Goal: Task Accomplishment & Management: Manage account settings

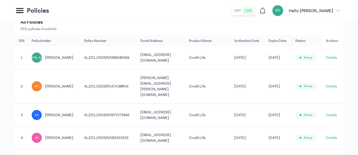
scroll to position [56, 0]
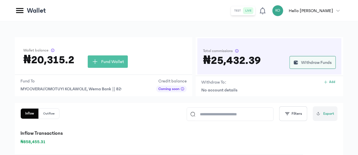
click at [301, 66] on span "Withdraw Funds" at bounding box center [316, 62] width 31 height 7
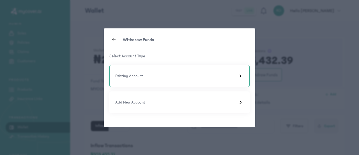
click at [219, 81] on div "Existing Account" at bounding box center [179, 76] width 140 height 22
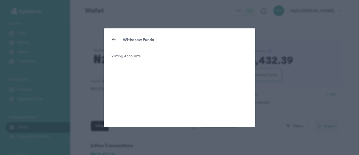
click at [219, 81] on div "Withdraw Funds Existing Accounts" at bounding box center [179, 77] width 151 height 98
click at [111, 40] on div at bounding box center [113, 39] width 9 height 9
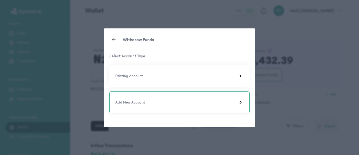
click at [233, 97] on div "Add New Account" at bounding box center [179, 102] width 140 height 22
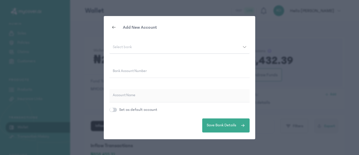
click at [242, 46] on div "Select bank" at bounding box center [175, 47] width 133 height 4
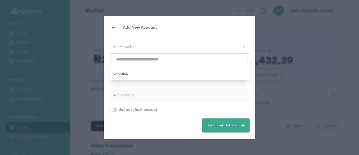
click at [242, 46] on div "Select bank" at bounding box center [175, 47] width 133 height 4
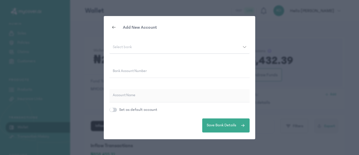
click at [147, 70] on input "Bank Account Number" at bounding box center [179, 70] width 140 height 13
click at [146, 48] on div "Select bank" at bounding box center [175, 47] width 133 height 4
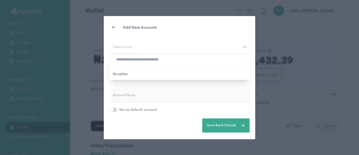
click at [146, 48] on div "Select bank" at bounding box center [175, 47] width 133 height 4
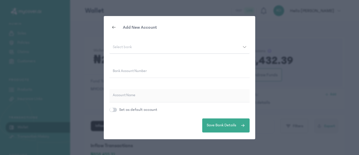
click at [147, 71] on label "Bank Account Number" at bounding box center [130, 71] width 34 height 6
click at [147, 71] on input "Bank Account Number" at bounding box center [179, 70] width 140 height 13
type input "**********"
click at [147, 45] on button "Select bank" at bounding box center [179, 47] width 140 height 13
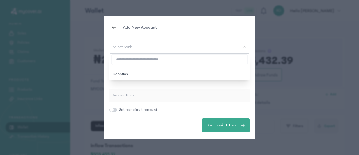
click at [148, 47] on div "Select bank" at bounding box center [175, 47] width 133 height 4
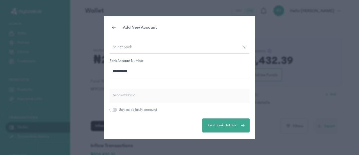
click at [148, 48] on div "Select bank" at bounding box center [175, 47] width 133 height 4
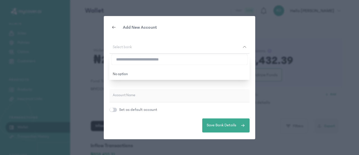
click at [246, 82] on div "**********" at bounding box center [179, 77] width 140 height 72
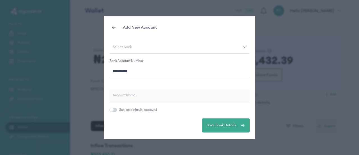
click at [113, 28] on icon at bounding box center [114, 27] width 4 height 4
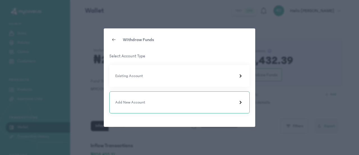
click at [169, 103] on div "Add New Account" at bounding box center [179, 102] width 128 height 7
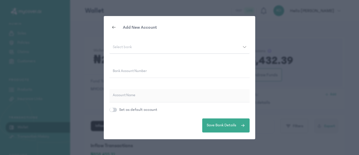
click at [163, 51] on button "Select bank" at bounding box center [179, 47] width 140 height 13
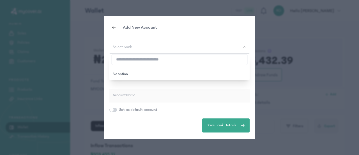
click at [163, 51] on button "Select bank" at bounding box center [179, 47] width 140 height 13
click at [165, 60] on input "search" at bounding box center [180, 59] width 136 height 10
type input "***"
click at [202, 118] on button "Save Bank Details" at bounding box center [225, 125] width 47 height 14
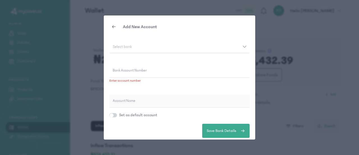
click at [214, 43] on button "Select bank" at bounding box center [179, 46] width 140 height 13
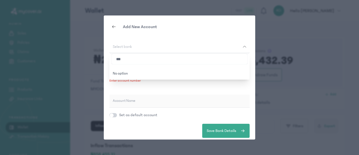
click at [207, 47] on div "Select bank" at bounding box center [175, 47] width 133 height 4
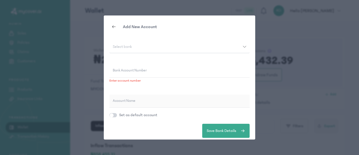
click at [204, 48] on div "Select bank" at bounding box center [175, 47] width 133 height 4
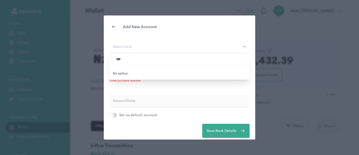
click at [159, 56] on input "***" at bounding box center [180, 59] width 136 height 10
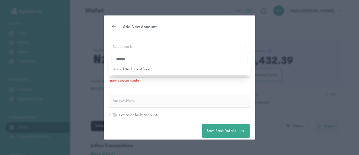
type input "******"
click at [202, 123] on button "Save Bank Details" at bounding box center [225, 130] width 47 height 14
click at [170, 49] on button "Select bank" at bounding box center [179, 46] width 140 height 13
click at [158, 70] on button "United Bank For Africa" at bounding box center [179, 69] width 140 height 10
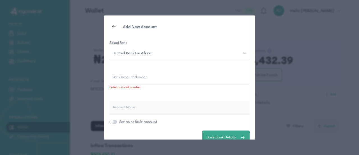
click at [155, 77] on input "Bank Account Number" at bounding box center [179, 77] width 140 height 13
type input "**********"
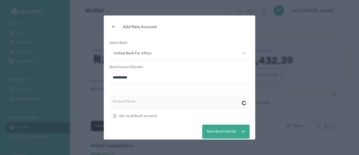
type input "**********"
